Goal: Use online tool/utility

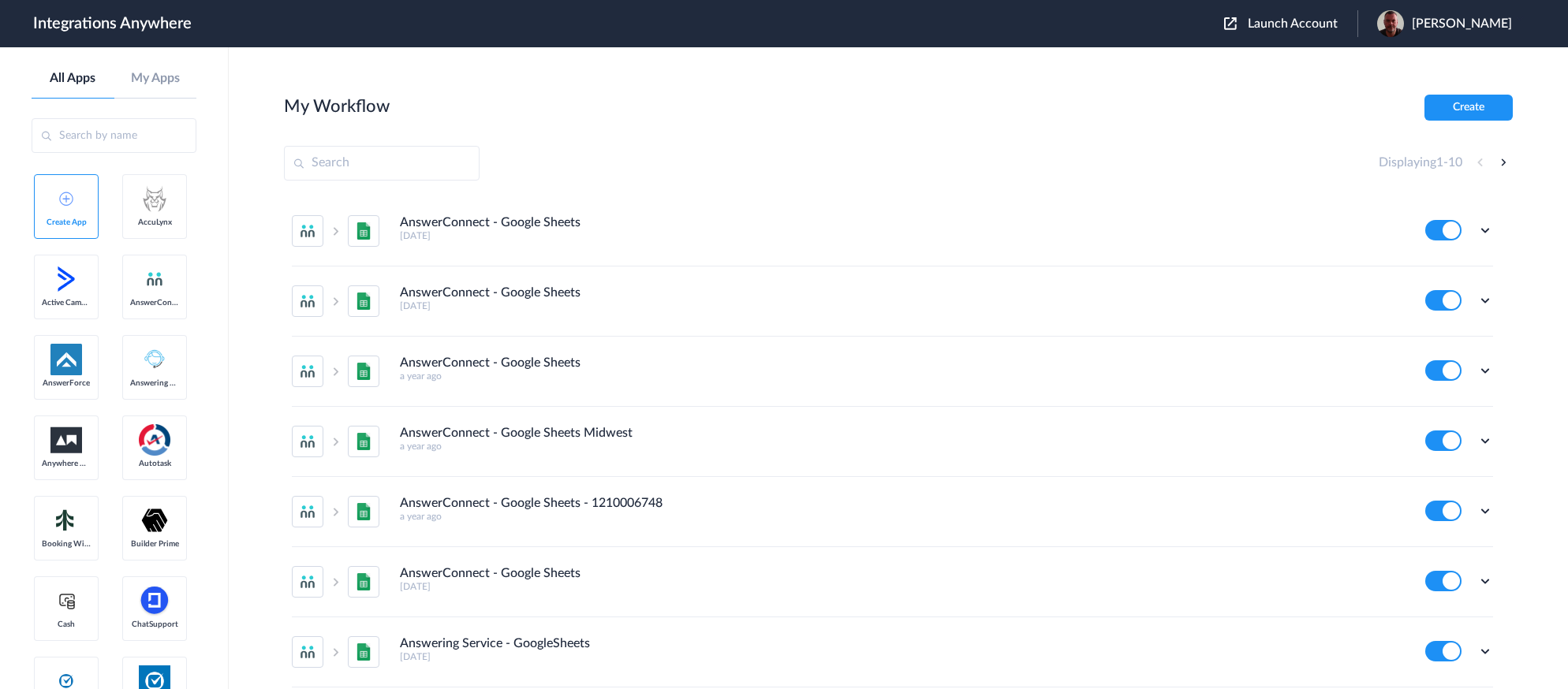
click at [1321, 30] on span "Launch Account" at bounding box center [1293, 24] width 90 height 13
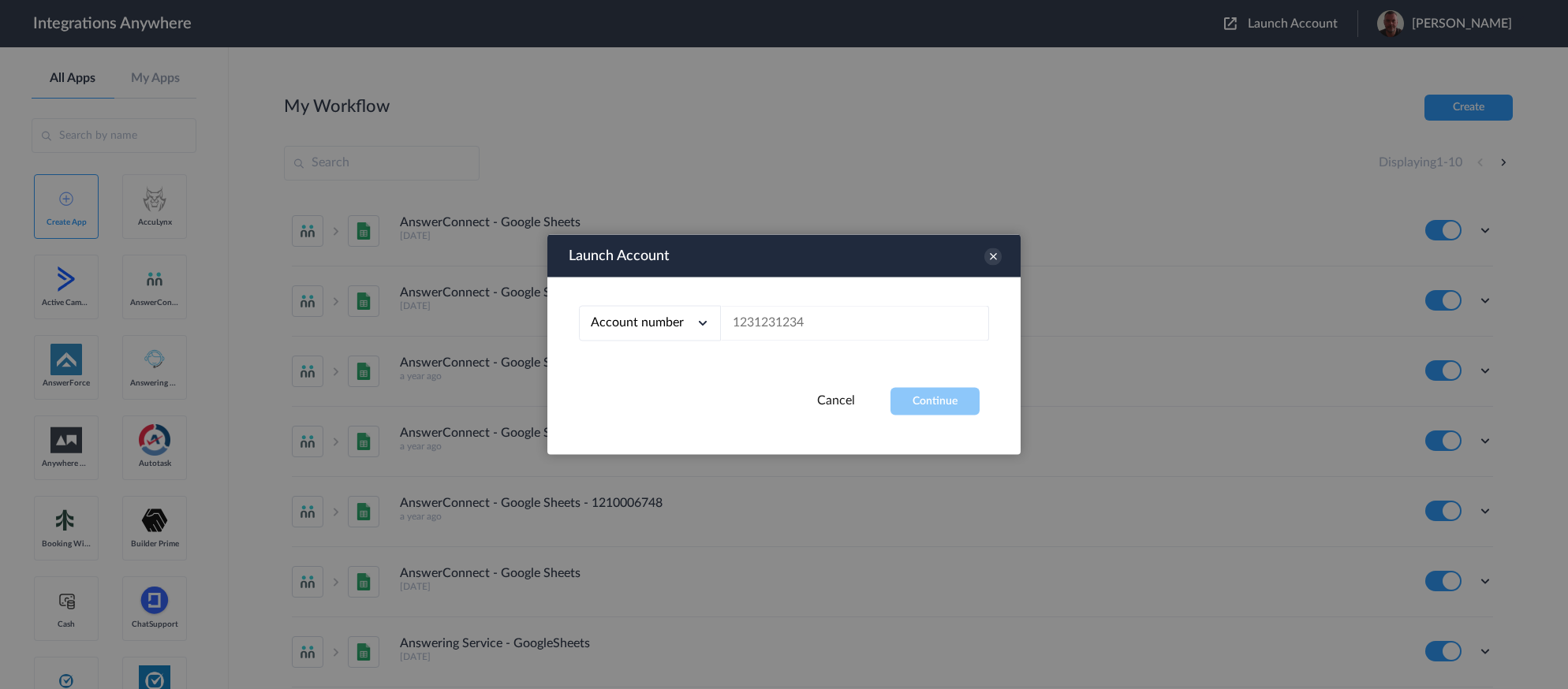
click at [1316, 26] on div at bounding box center [784, 344] width 1568 height 689
click at [758, 328] on input "text" at bounding box center [855, 323] width 268 height 35
paste input "2482750441"
type input "2482750441"
click at [910, 395] on button "Continue" at bounding box center [935, 402] width 89 height 27
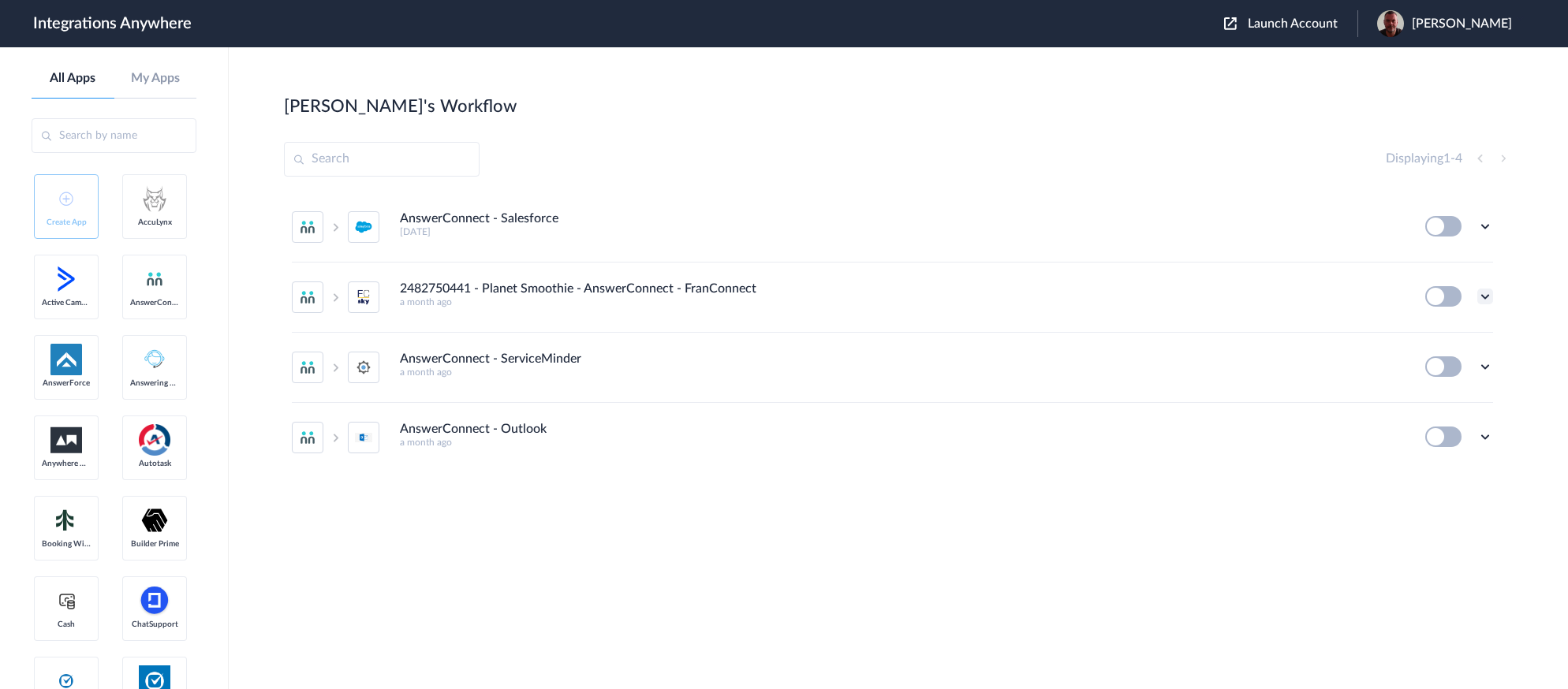
click at [1492, 298] on icon at bounding box center [1486, 297] width 16 height 16
click at [1456, 335] on li "Edit" at bounding box center [1442, 333] width 102 height 29
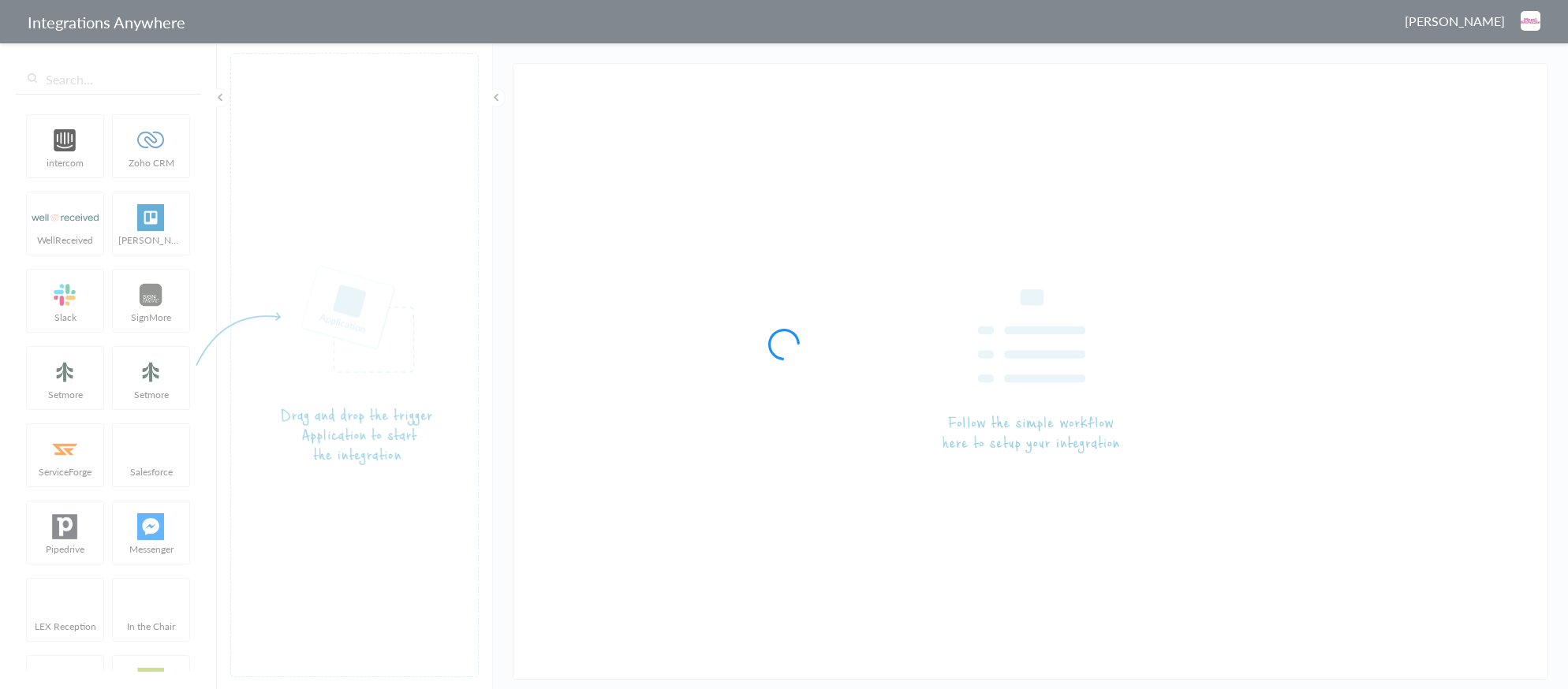
type input "2482750441 - Planet Smoothie - AnswerConnect - FranConnect"
